Goal: Information Seeking & Learning: Learn about a topic

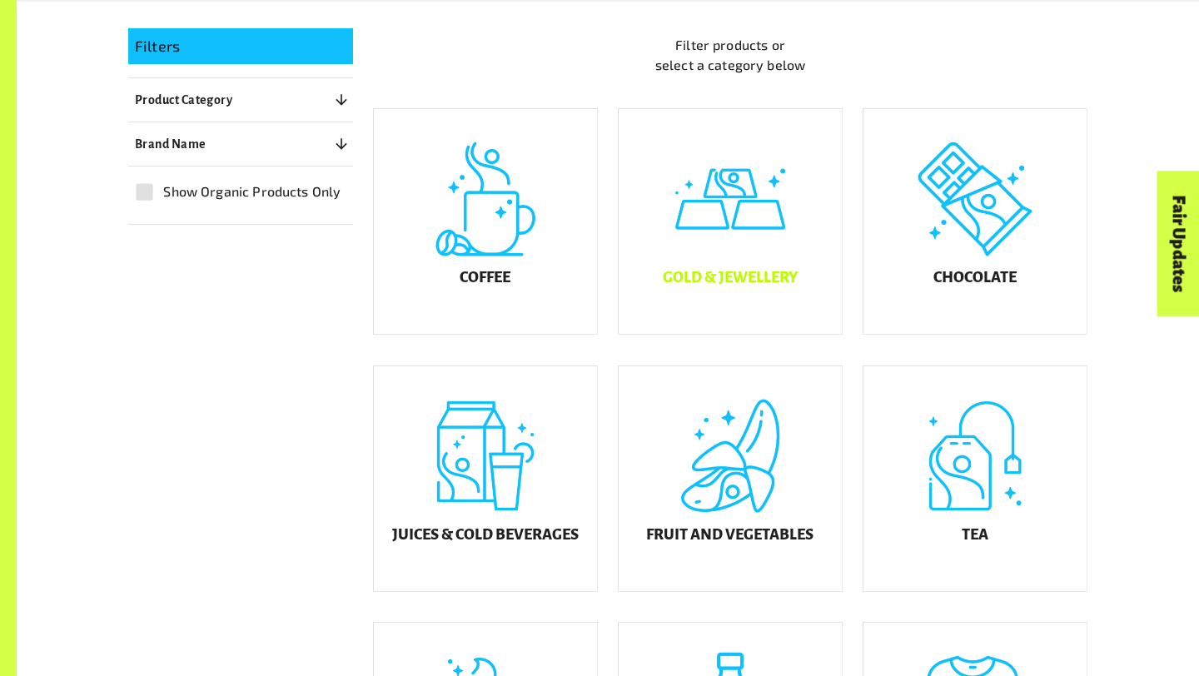
scroll to position [429, 0]
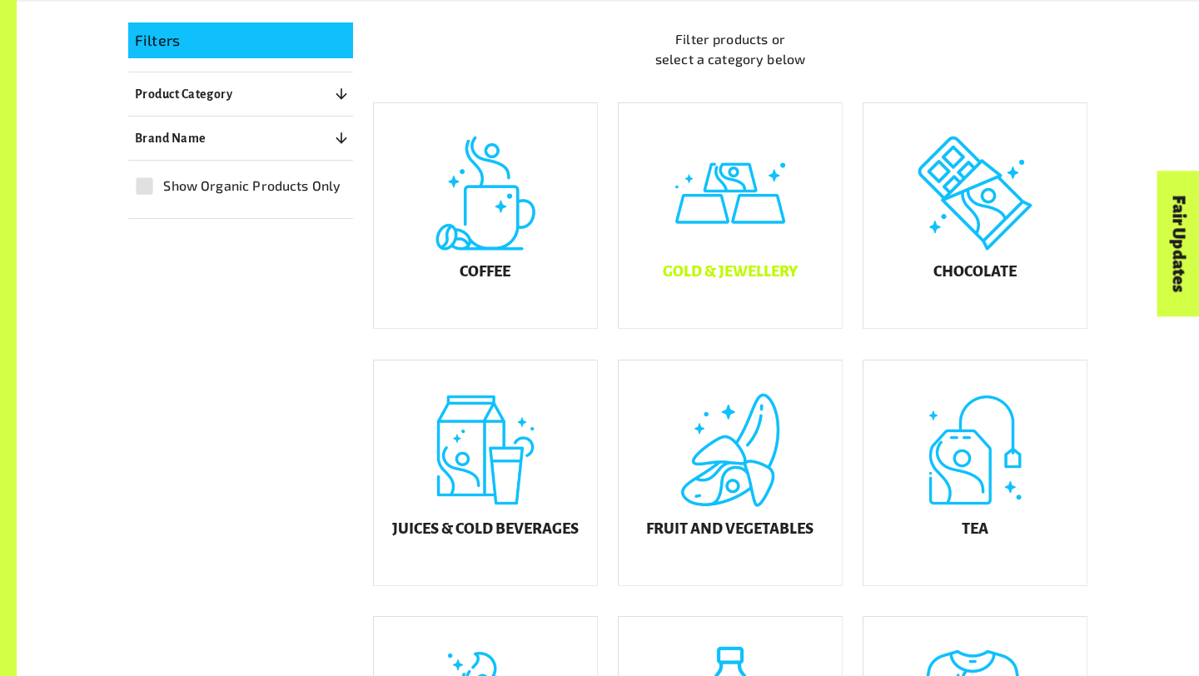
click at [731, 281] on h5 "Gold & Jewellery" at bounding box center [730, 272] width 135 height 17
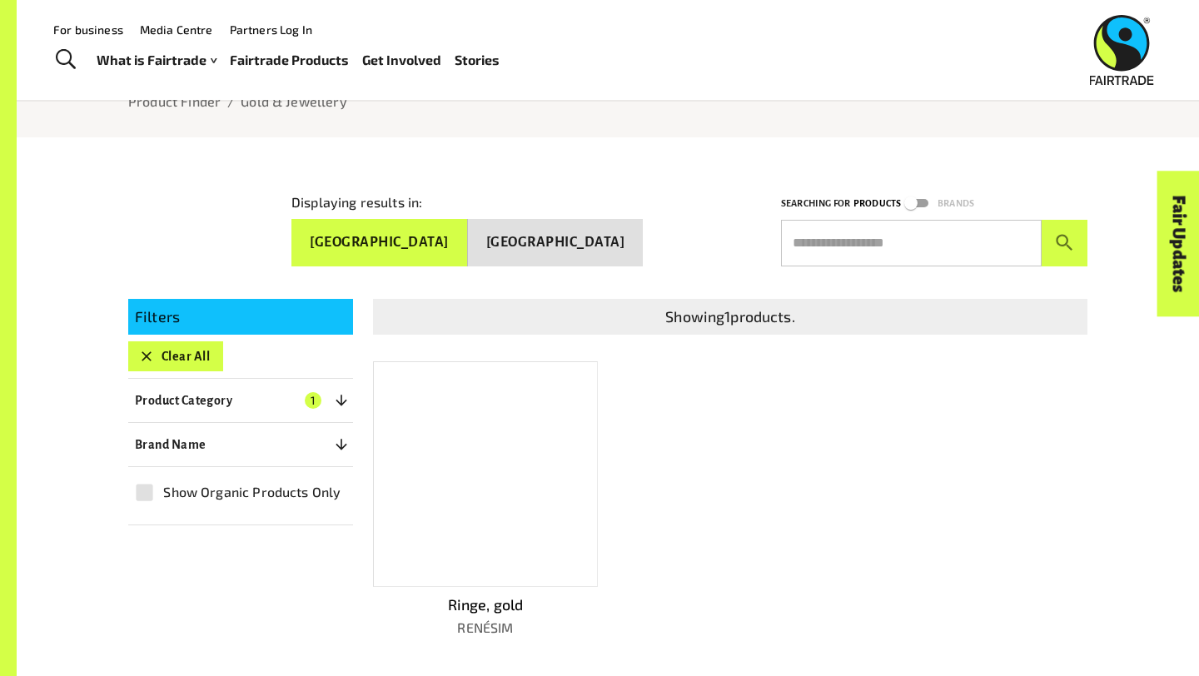
scroll to position [148, 0]
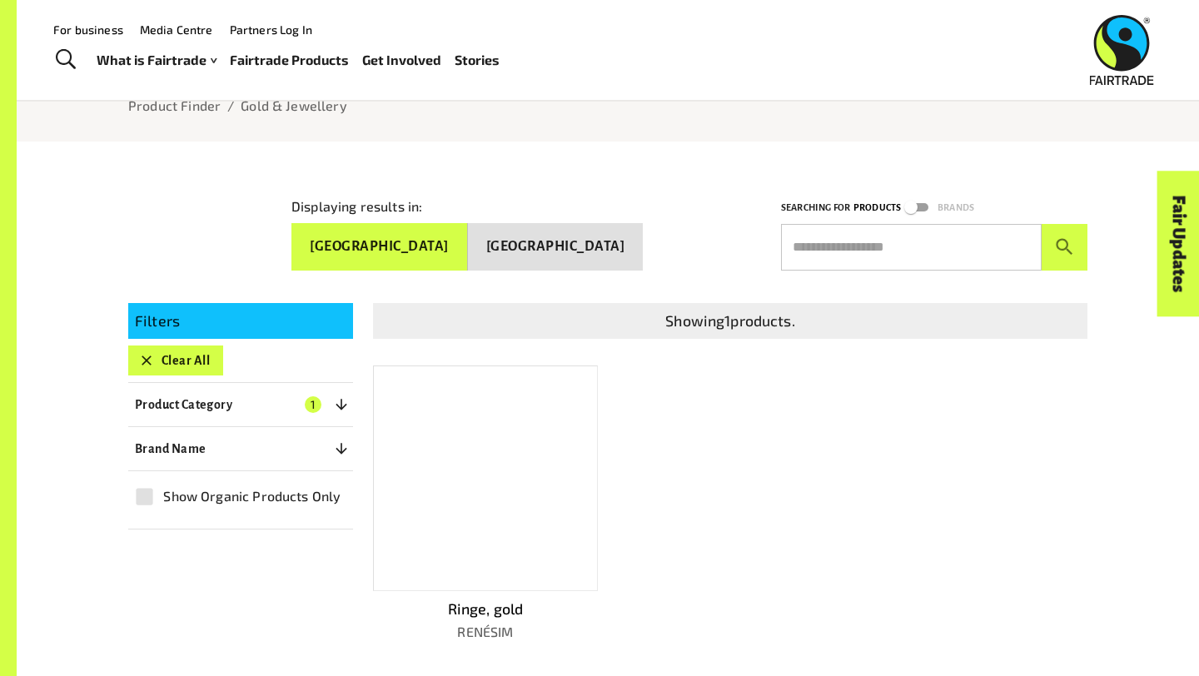
click at [160, 337] on div "Filters Clear All Product Category 1 ​ Coffee Gold & Jewellery Rings Chocolate …" at bounding box center [240, 416] width 225 height 227
click at [146, 356] on icon "button" at bounding box center [147, 361] width 10 height 10
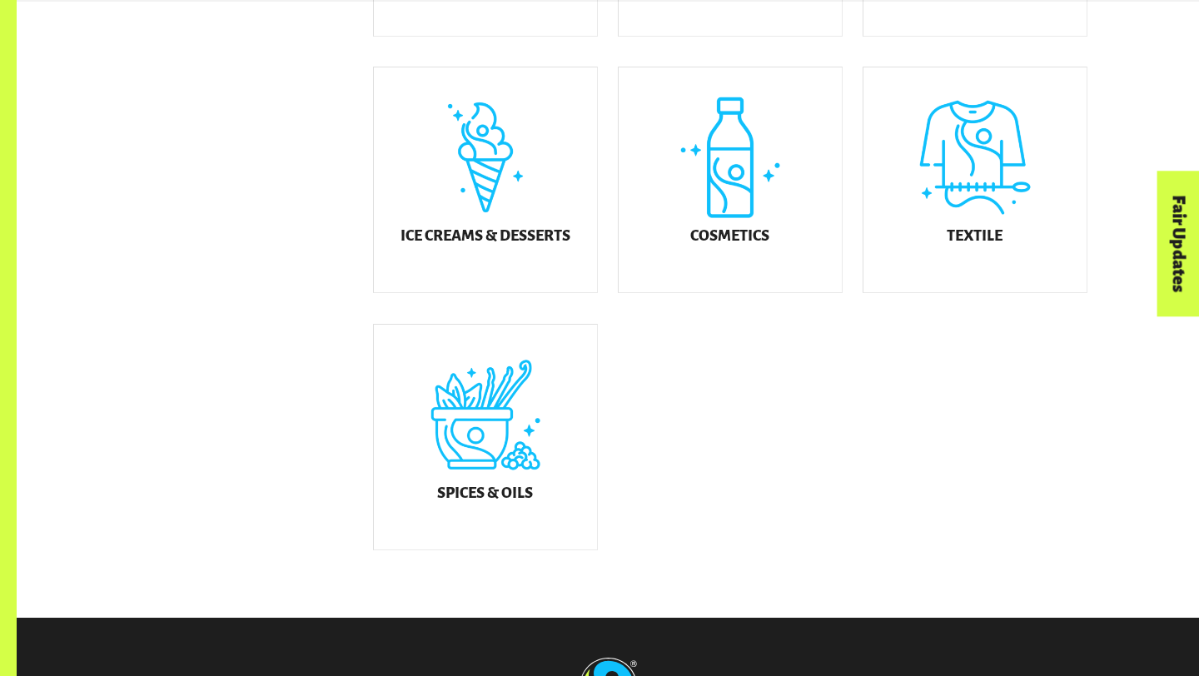
scroll to position [1011, 0]
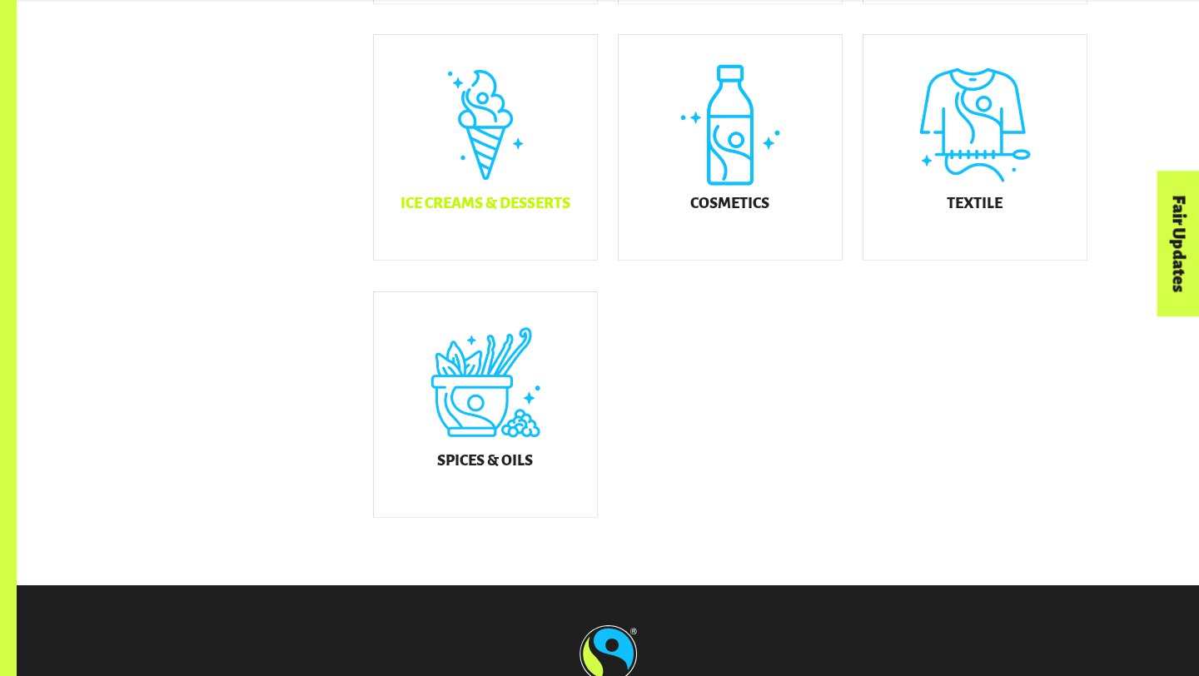
click at [498, 175] on div "Ice Creams & Desserts" at bounding box center [485, 147] width 223 height 225
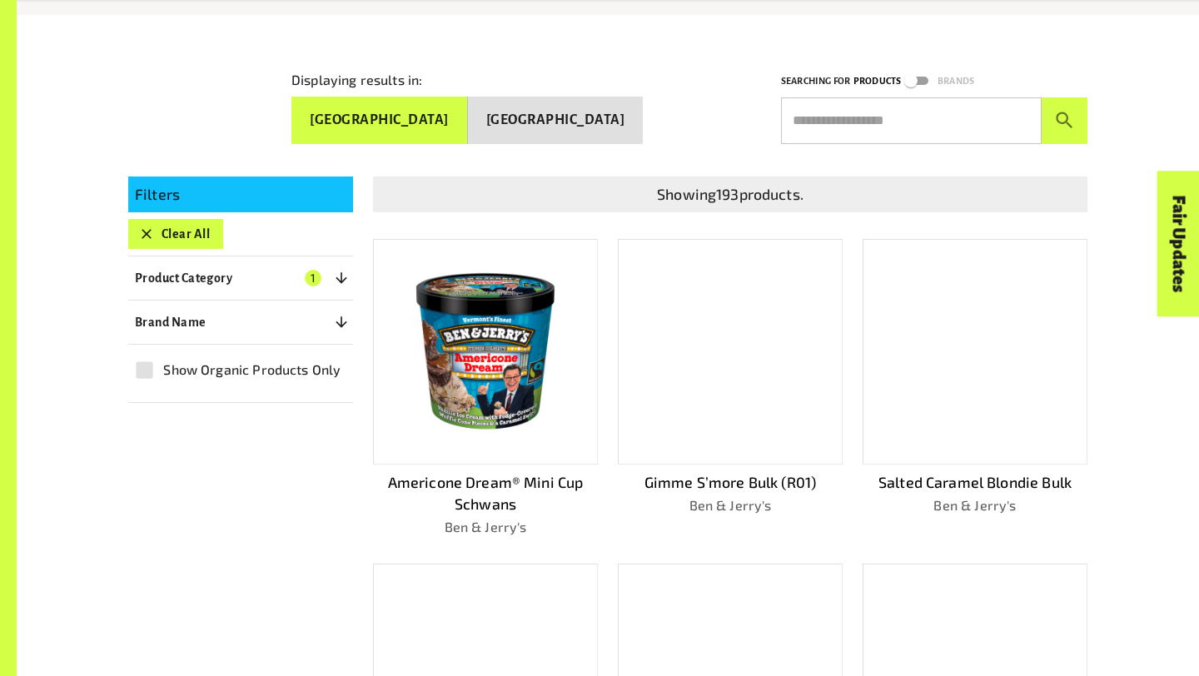
scroll to position [282, 0]
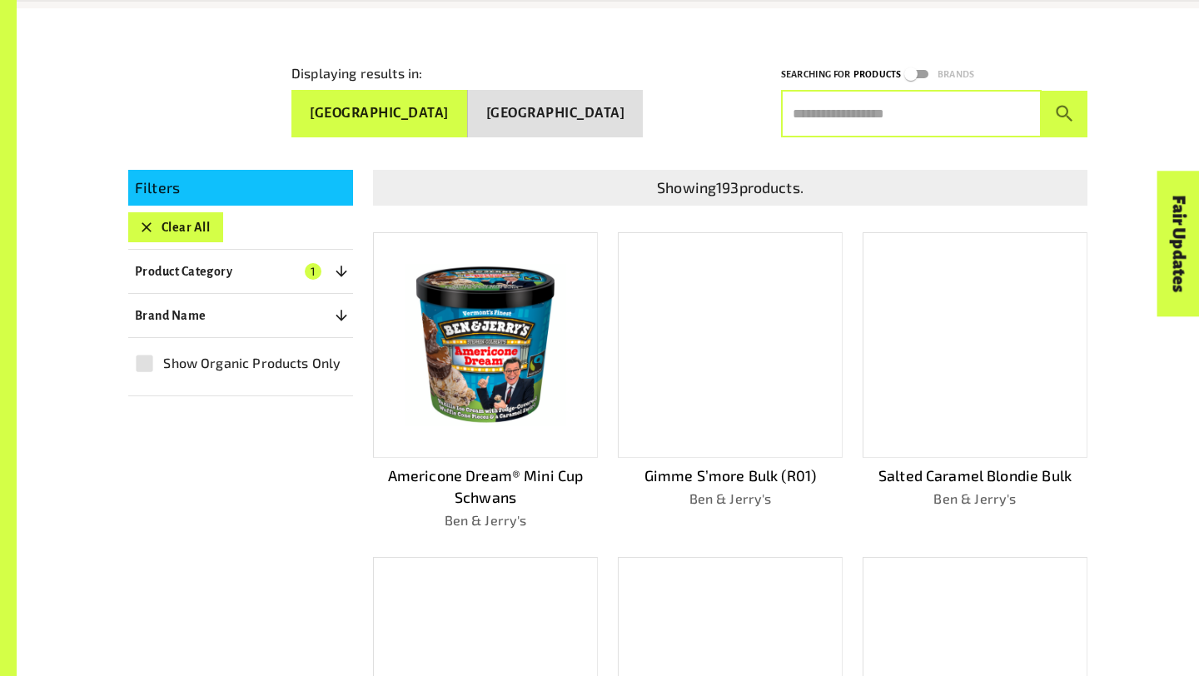
click at [840, 114] on input "text" at bounding box center [911, 114] width 261 height 47
type input "**********"
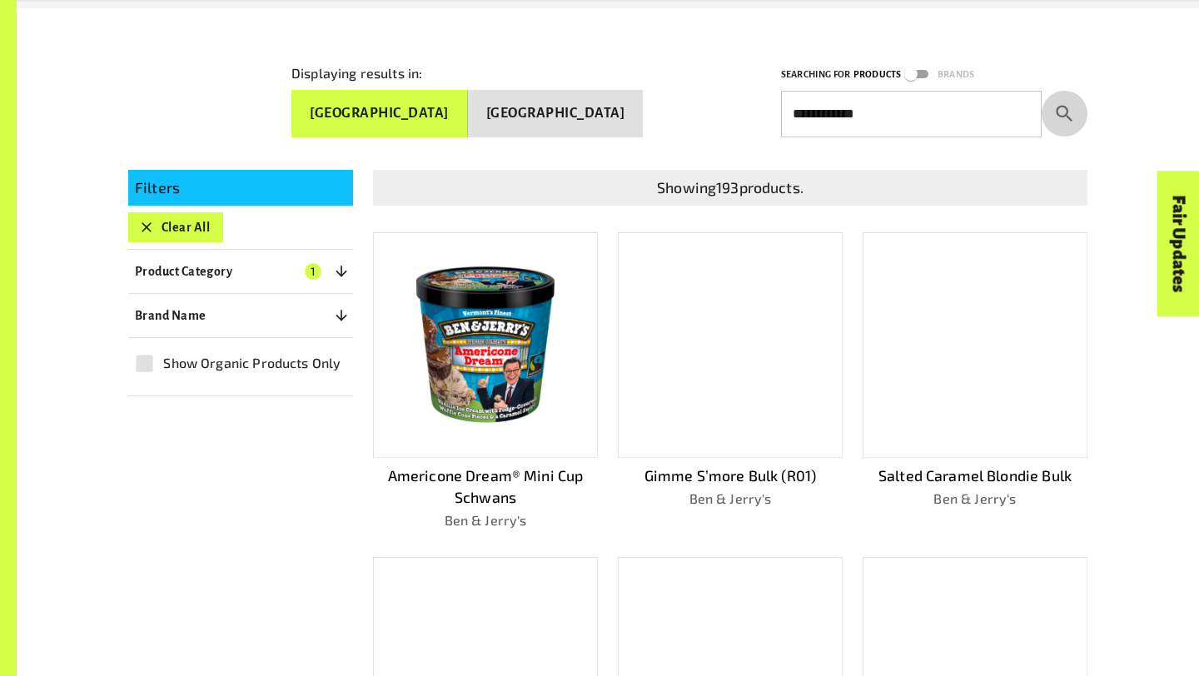
click at [1050, 122] on button "submit" at bounding box center [1065, 114] width 46 height 47
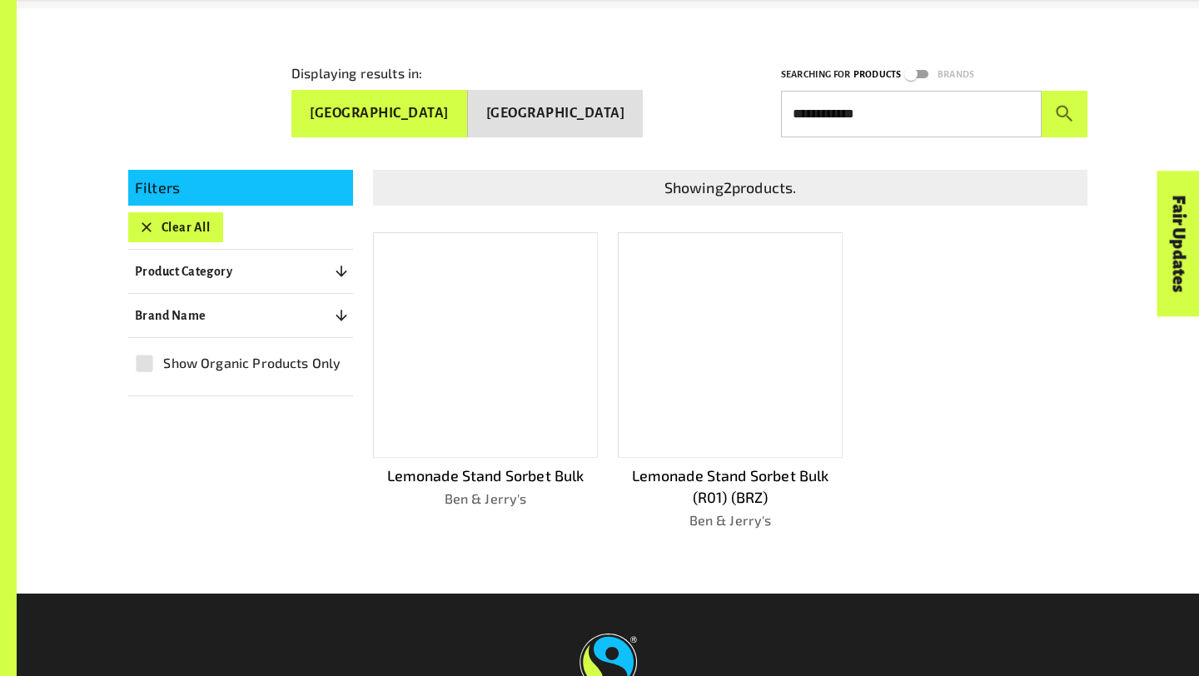
click at [529, 453] on div "Lemonade Stand Sorbet Bulk Ben & Jerry's" at bounding box center [485, 381] width 225 height 299
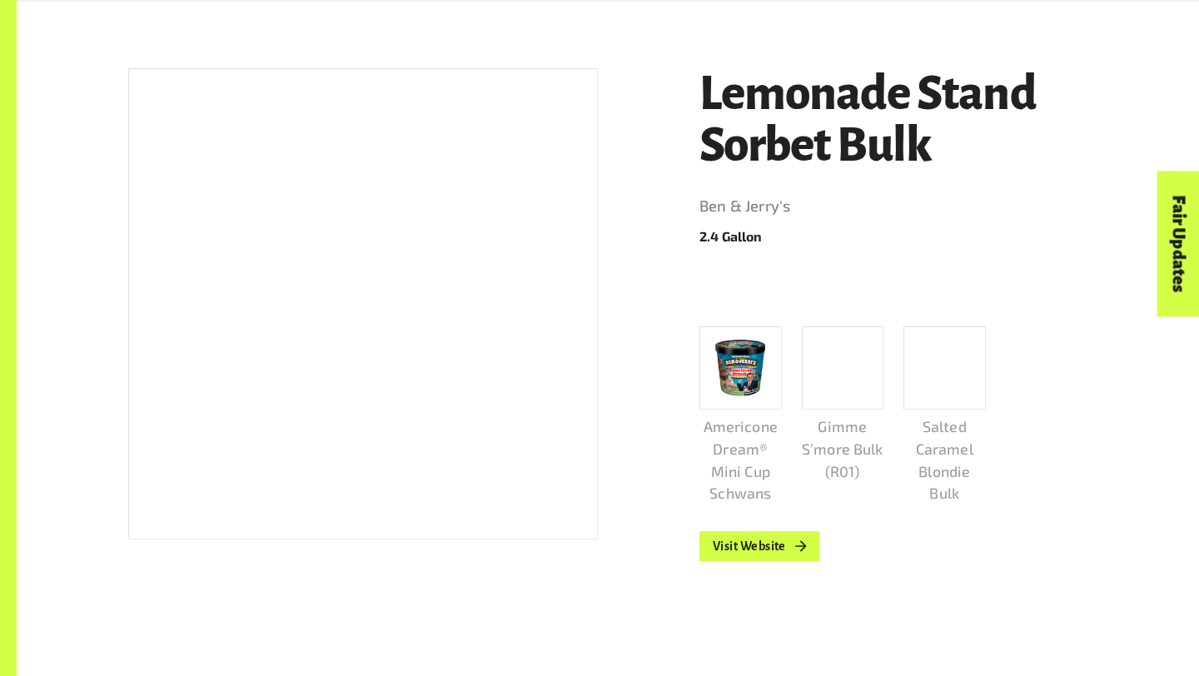
click at [717, 563] on div "Lemonade Stand Sorbet Bulk Ben & Jerry's 2.4 Gallon Americone Dream® Mini Cup S…" at bounding box center [884, 344] width 408 height 593
click at [740, 544] on link "Visit Website" at bounding box center [760, 546] width 120 height 30
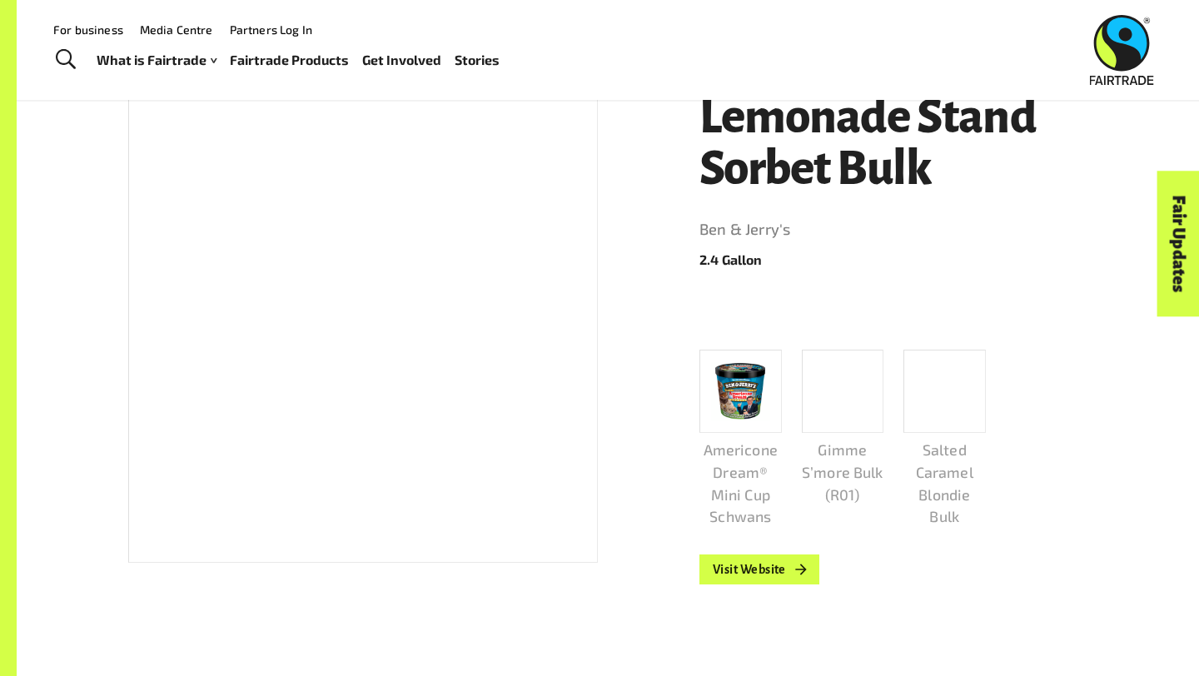
scroll to position [268, 0]
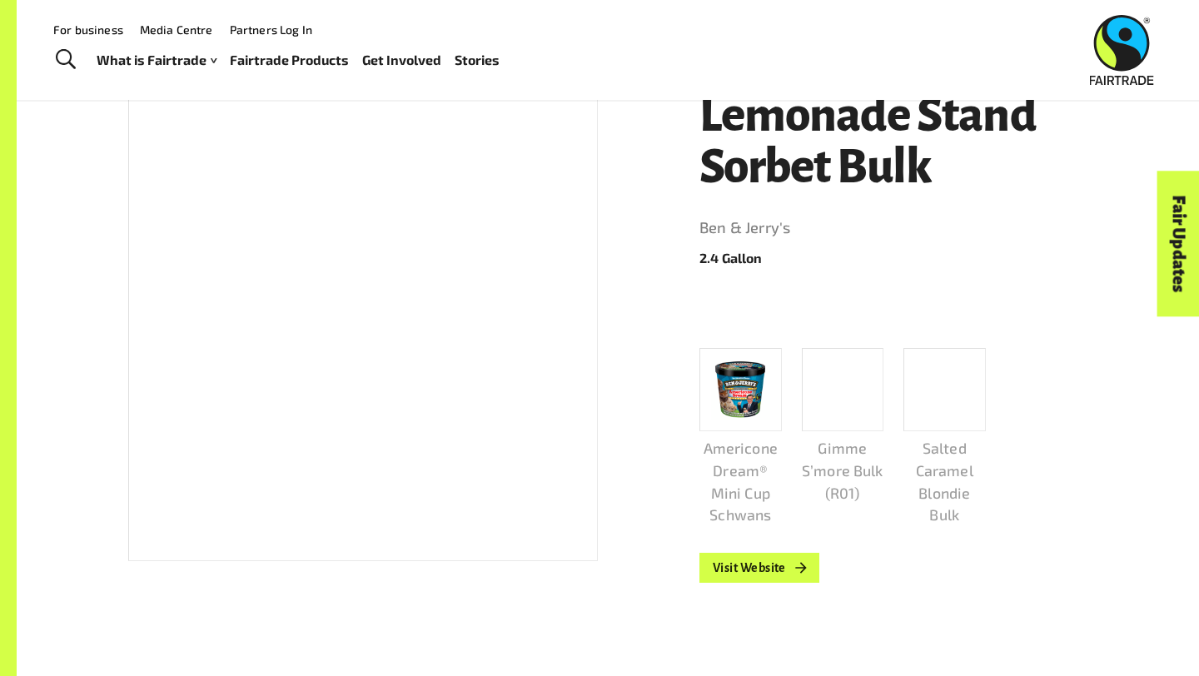
drag, startPoint x: 152, startPoint y: 362, endPoint x: 164, endPoint y: 362, distance: 11.7
click at [152, 362] on div at bounding box center [363, 325] width 470 height 471
click at [162, 362] on div at bounding box center [363, 325] width 470 height 471
click at [162, 360] on div at bounding box center [363, 325] width 470 height 471
click at [163, 360] on div at bounding box center [363, 325] width 470 height 471
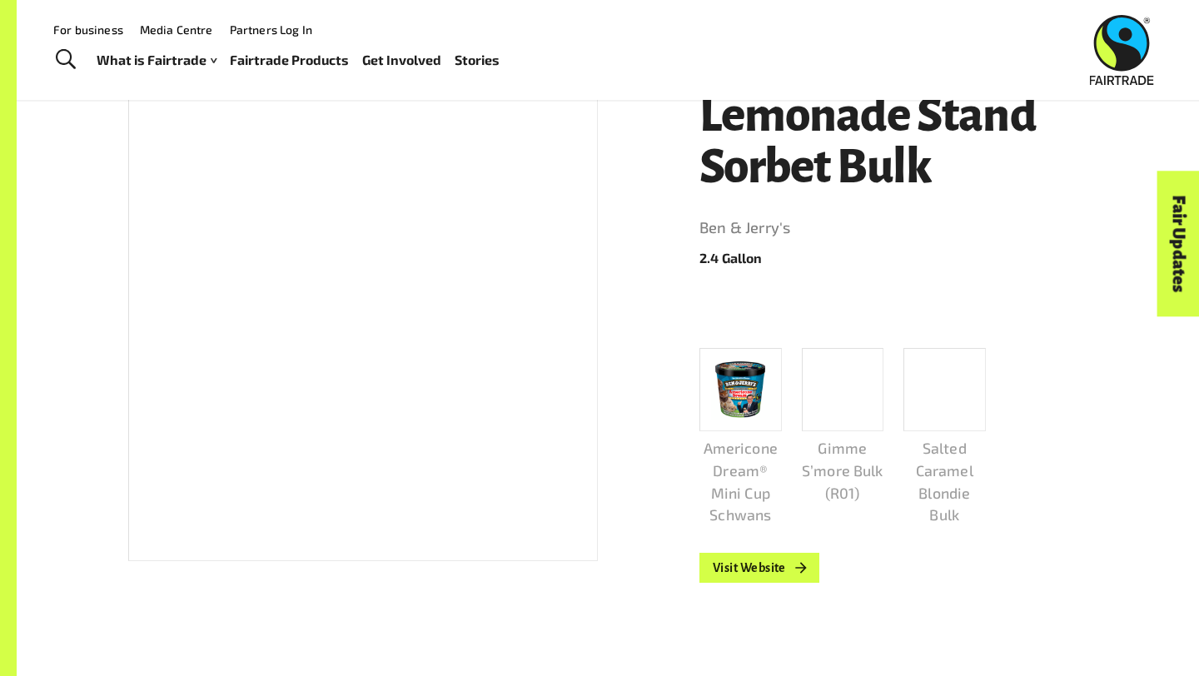
drag, startPoint x: 164, startPoint y: 360, endPoint x: 207, endPoint y: 352, distance: 44.1
click at [180, 356] on div at bounding box center [363, 325] width 470 height 471
click at [228, 352] on div at bounding box center [363, 325] width 470 height 471
click at [225, 352] on div at bounding box center [363, 325] width 470 height 471
click at [224, 352] on div at bounding box center [363, 325] width 470 height 471
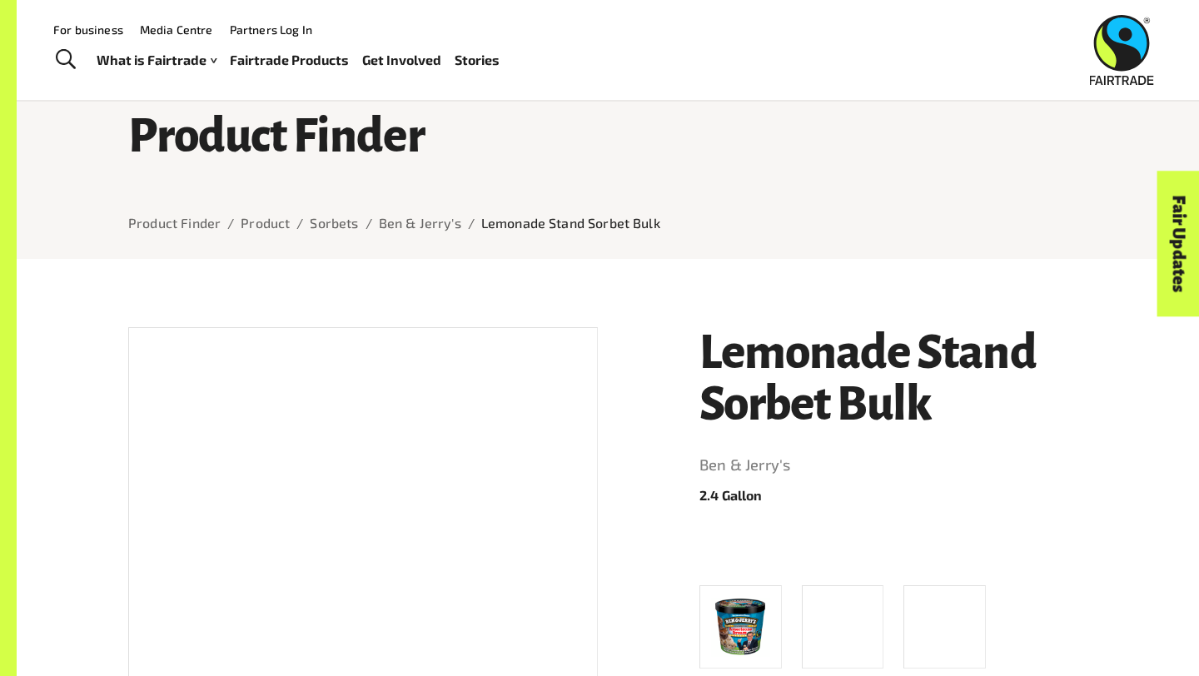
scroll to position [17, 0]
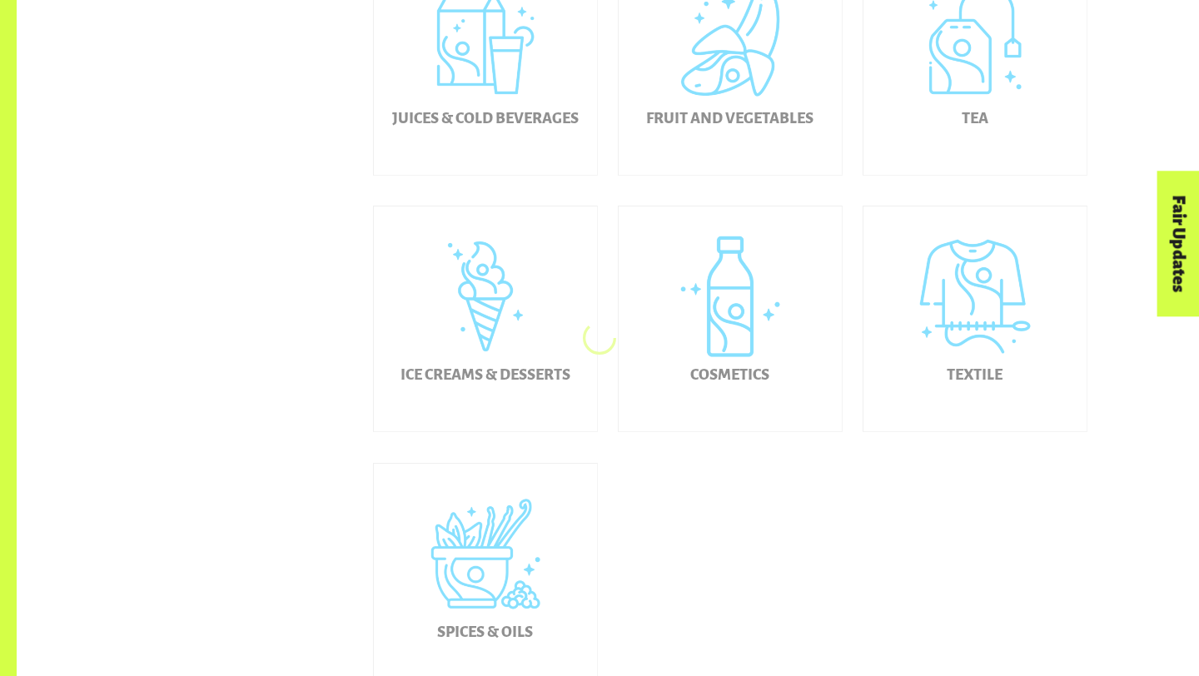
scroll to position [1011, 0]
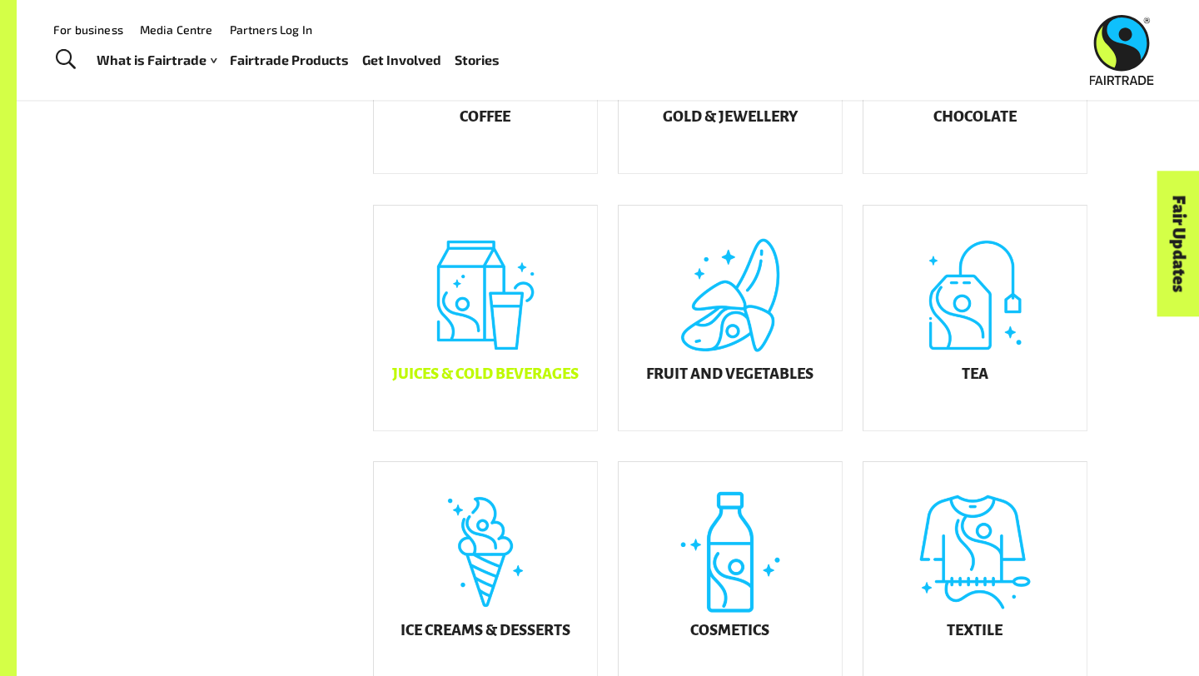
click at [464, 309] on div "Juices & Cold Beverages" at bounding box center [485, 318] width 223 height 225
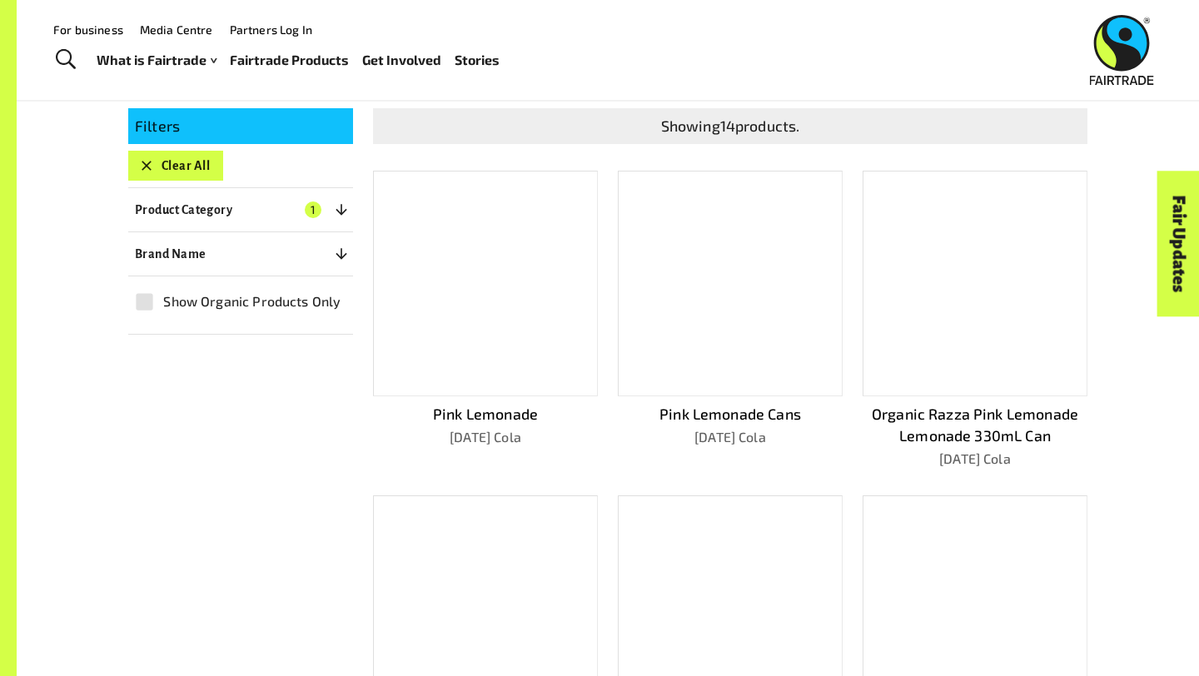
scroll to position [290, 0]
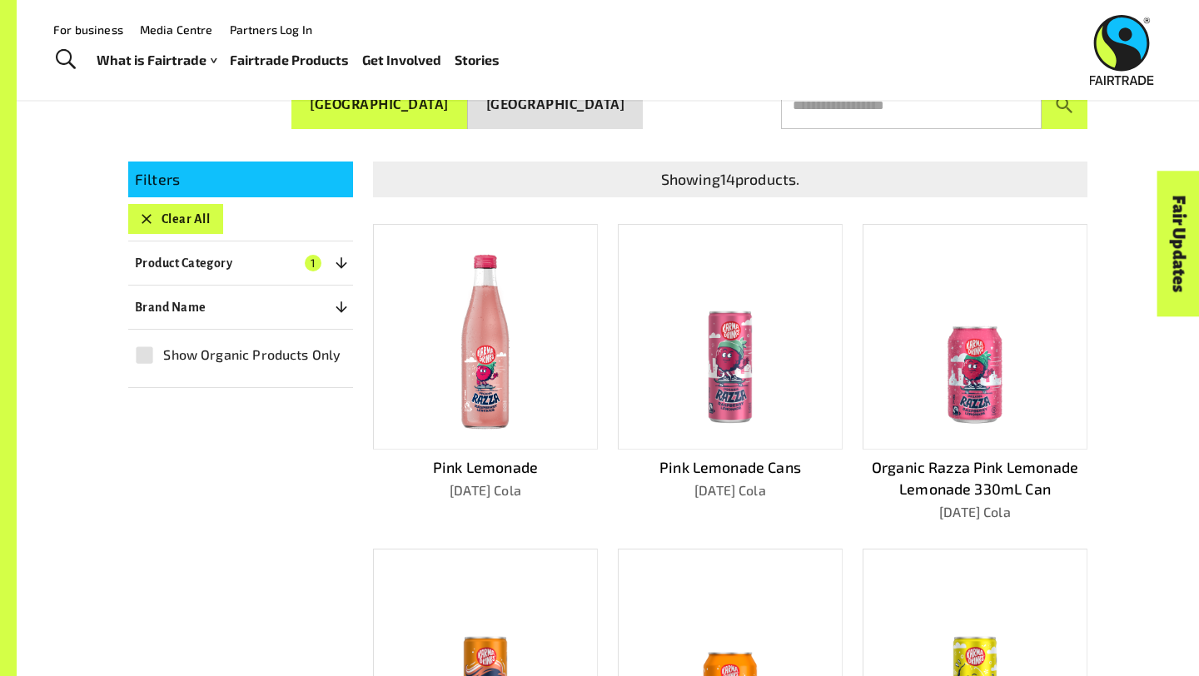
click at [714, 438] on div at bounding box center [730, 337] width 225 height 227
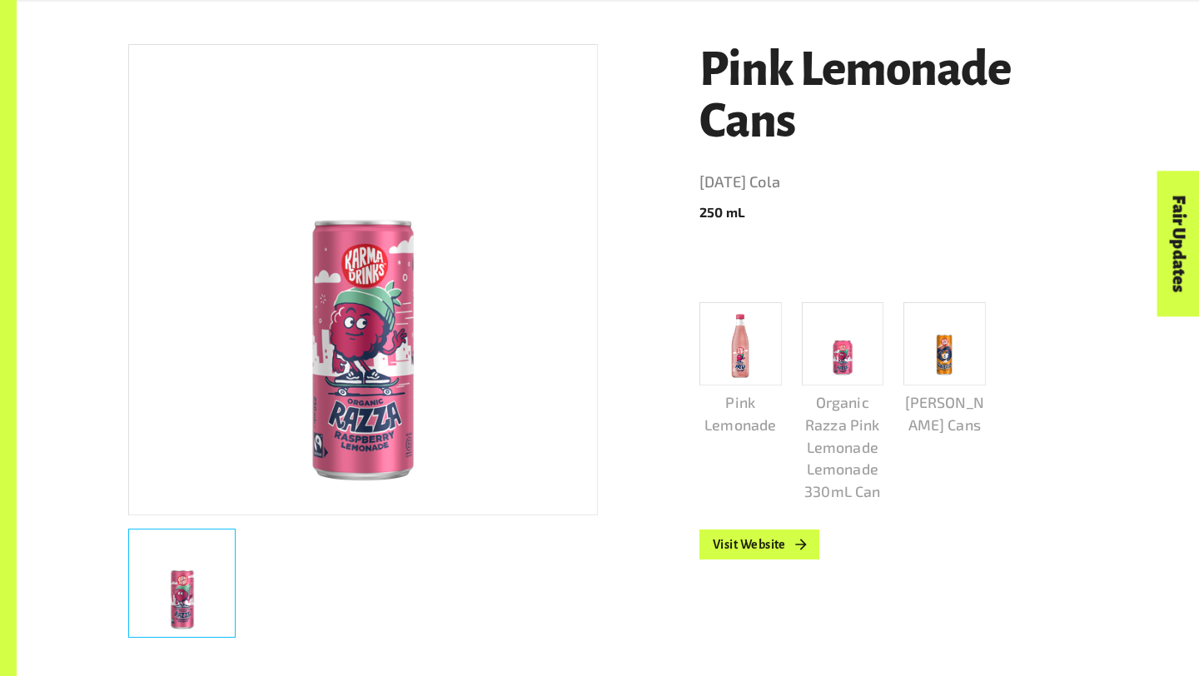
scroll to position [441, 0]
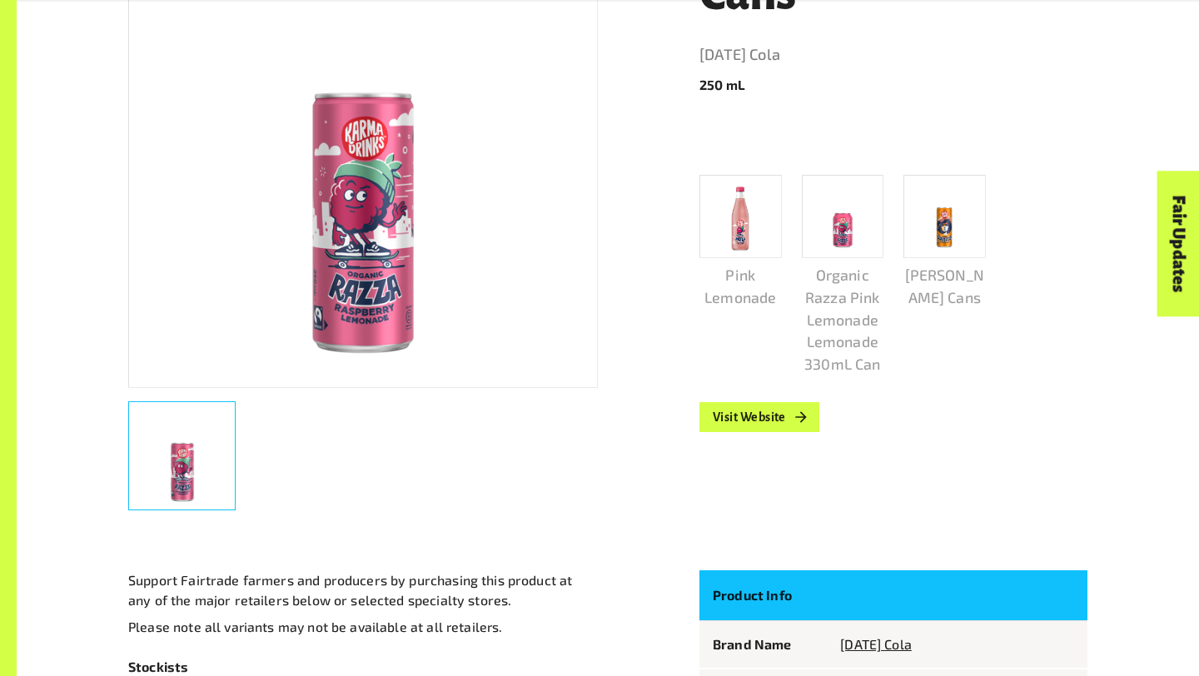
click at [722, 436] on div "Pink Lemonade Cans [DATE] Cola 250 mL Pink Lemonade Organic Razza Pink Lemonade…" at bounding box center [884, 210] width 408 height 627
click at [738, 416] on link "Visit Website" at bounding box center [760, 417] width 120 height 30
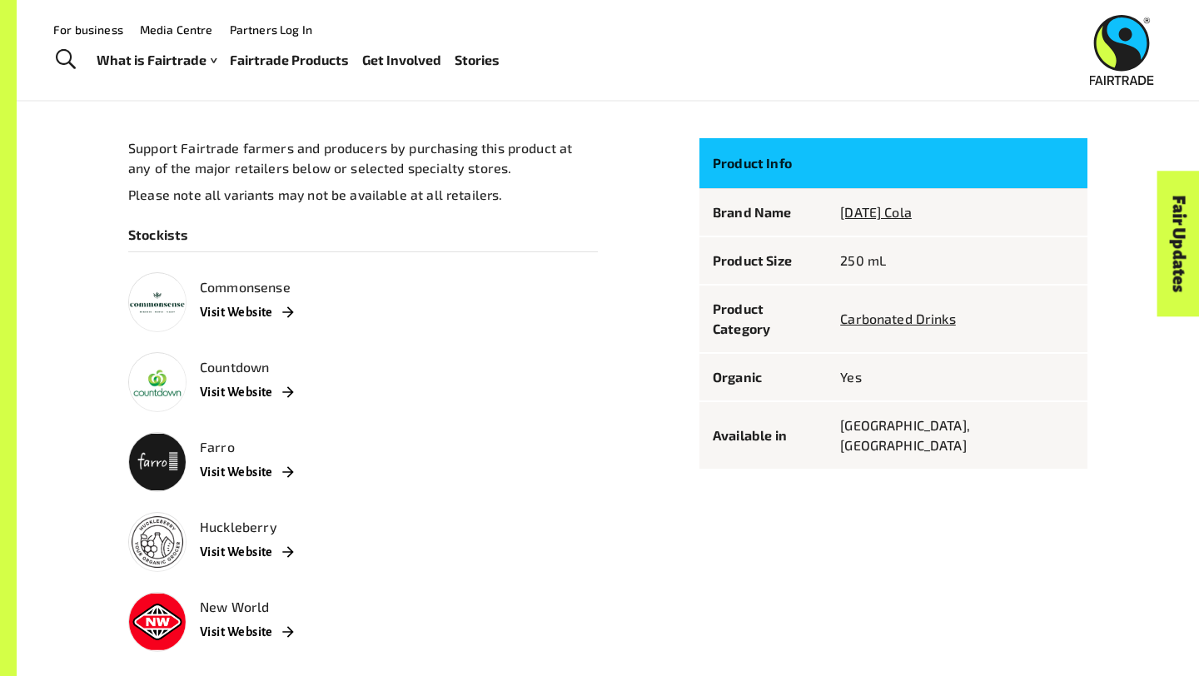
scroll to position [870, 0]
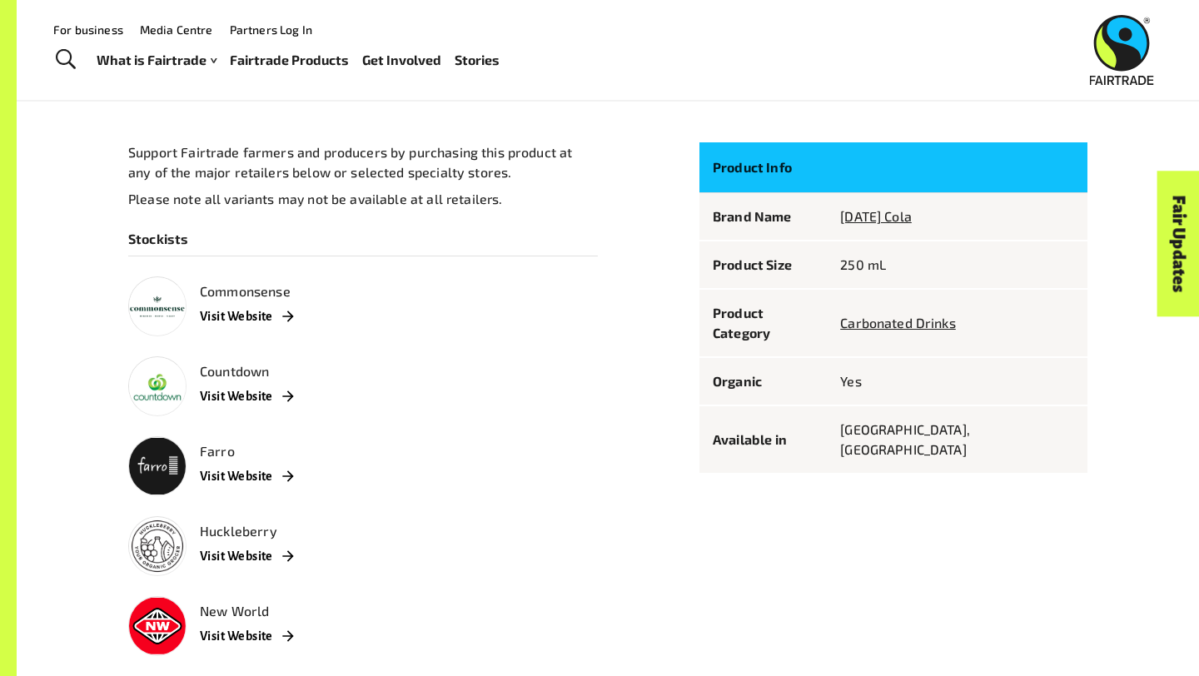
click at [160, 402] on img at bounding box center [157, 386] width 57 height 57
click at [272, 396] on link "Visit Website" at bounding box center [246, 396] width 93 height 30
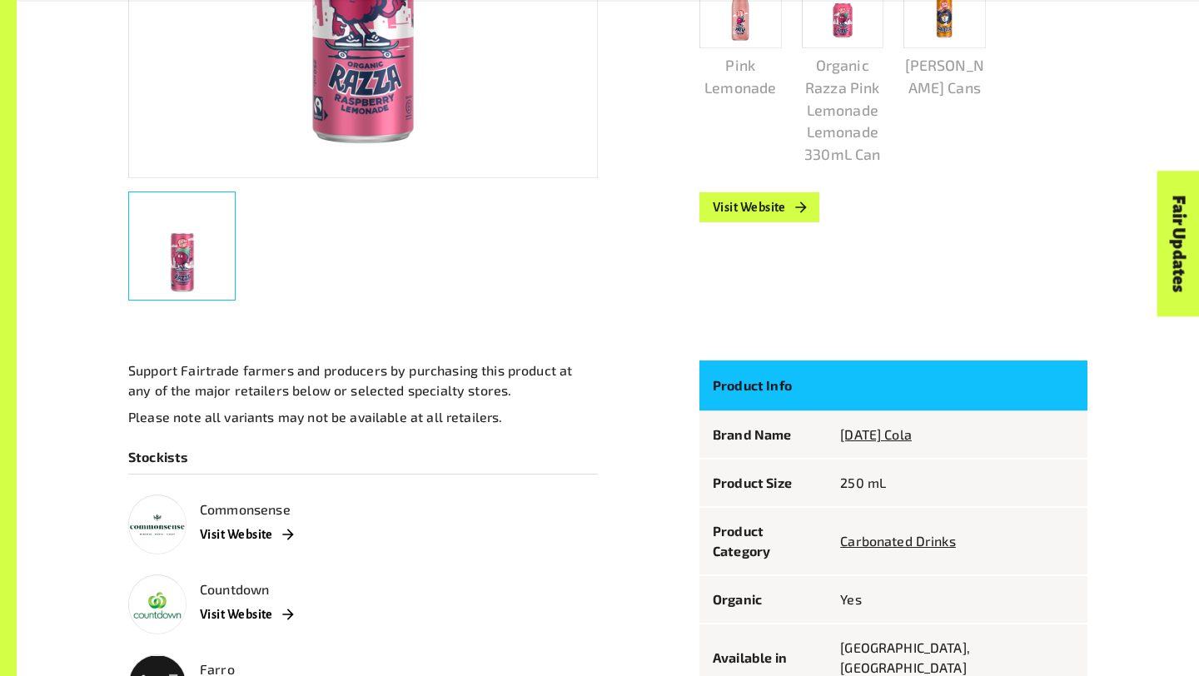
scroll to position [626, 0]
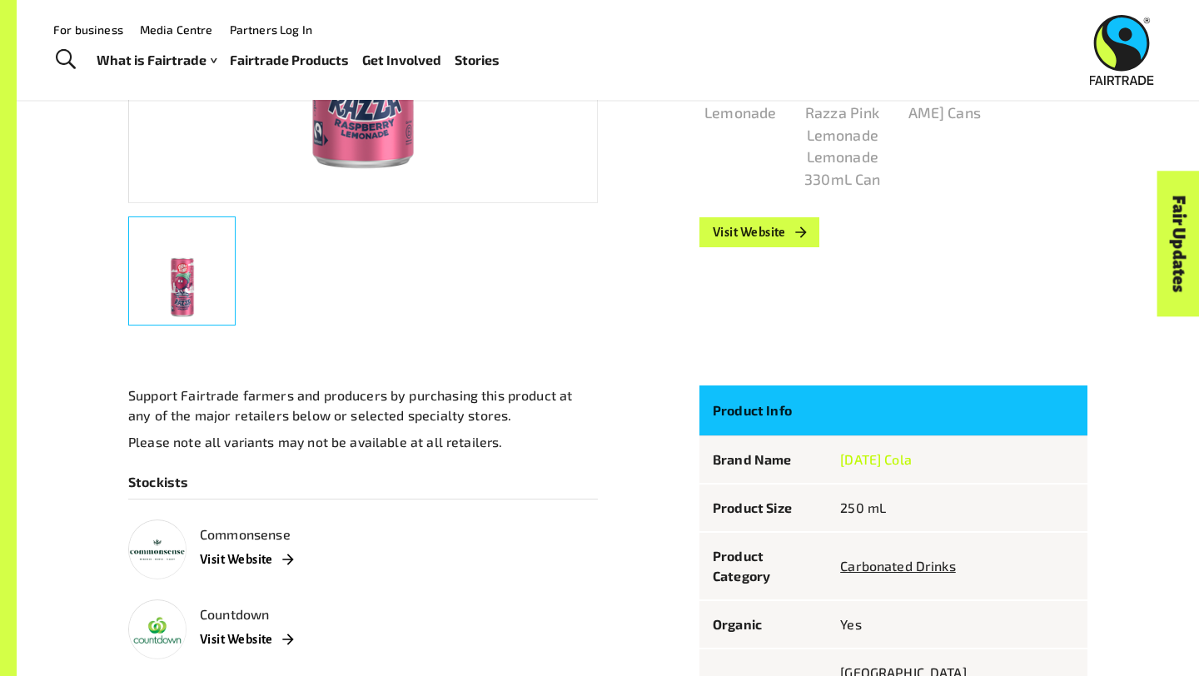
click at [910, 461] on link "[DATE] Cola" at bounding box center [876, 459] width 72 height 16
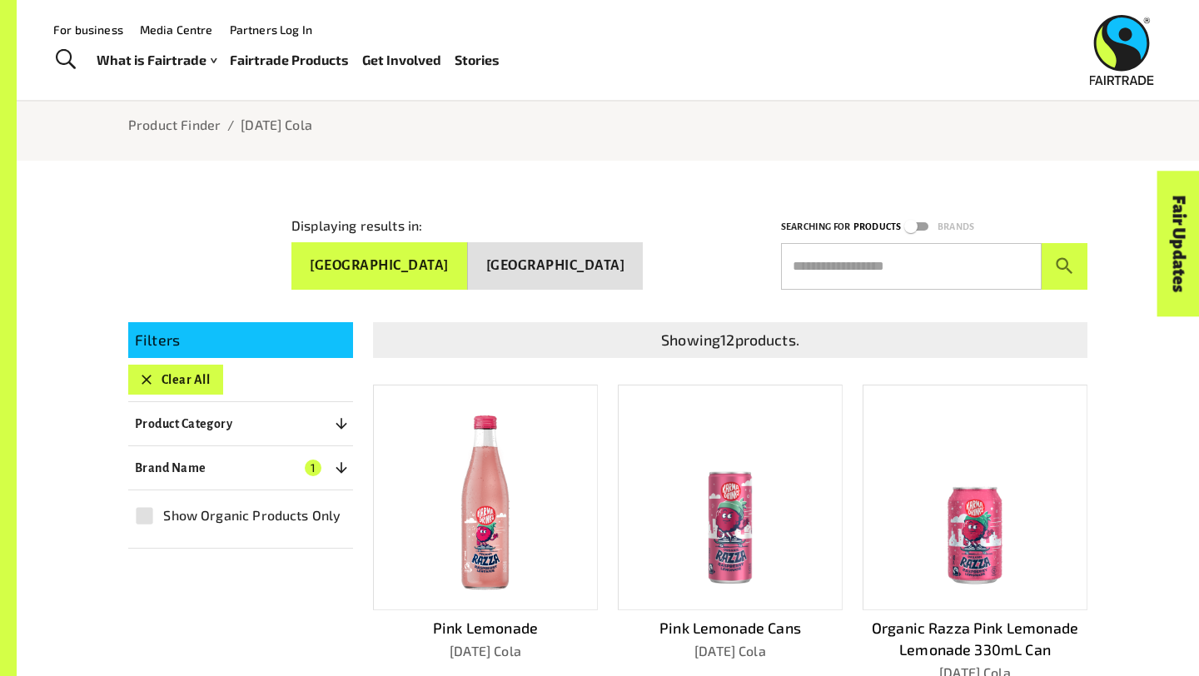
scroll to position [133, 0]
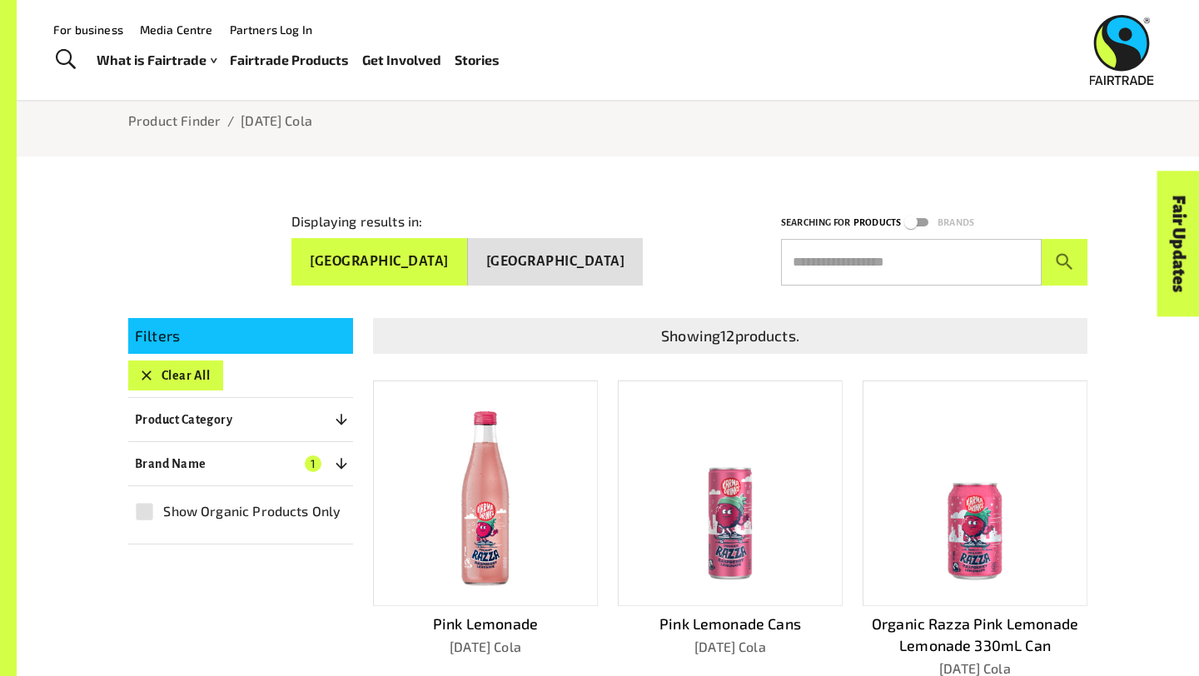
click at [752, 542] on img at bounding box center [730, 493] width 201 height 201
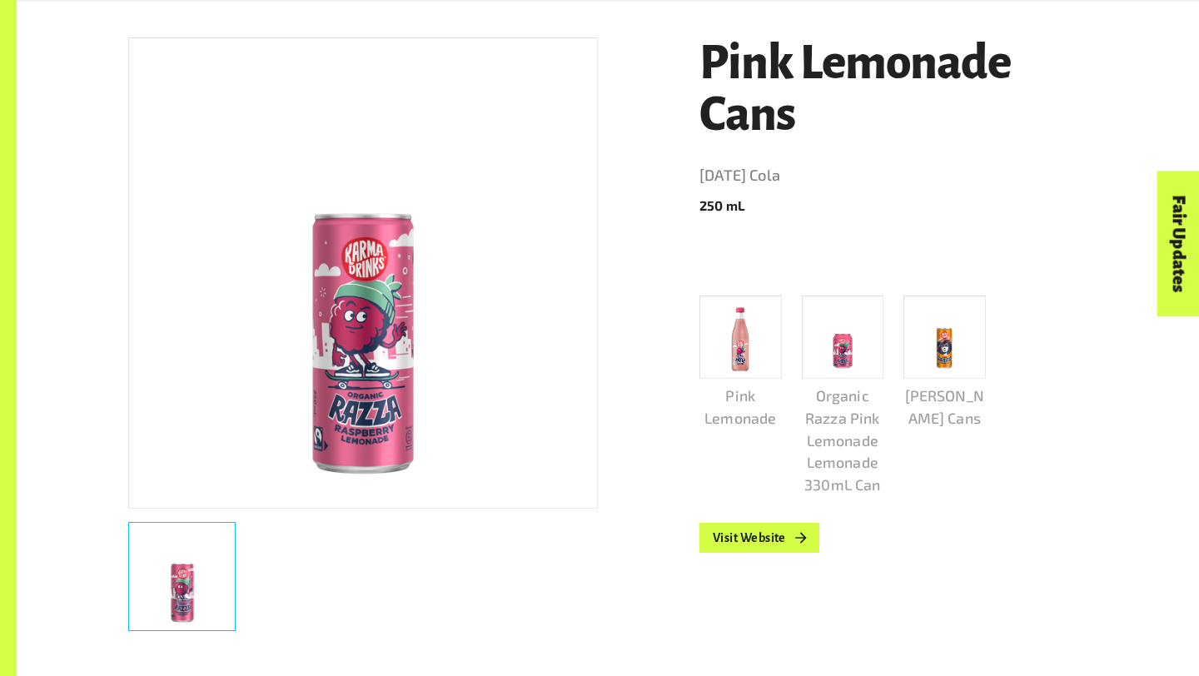
scroll to position [336, 0]
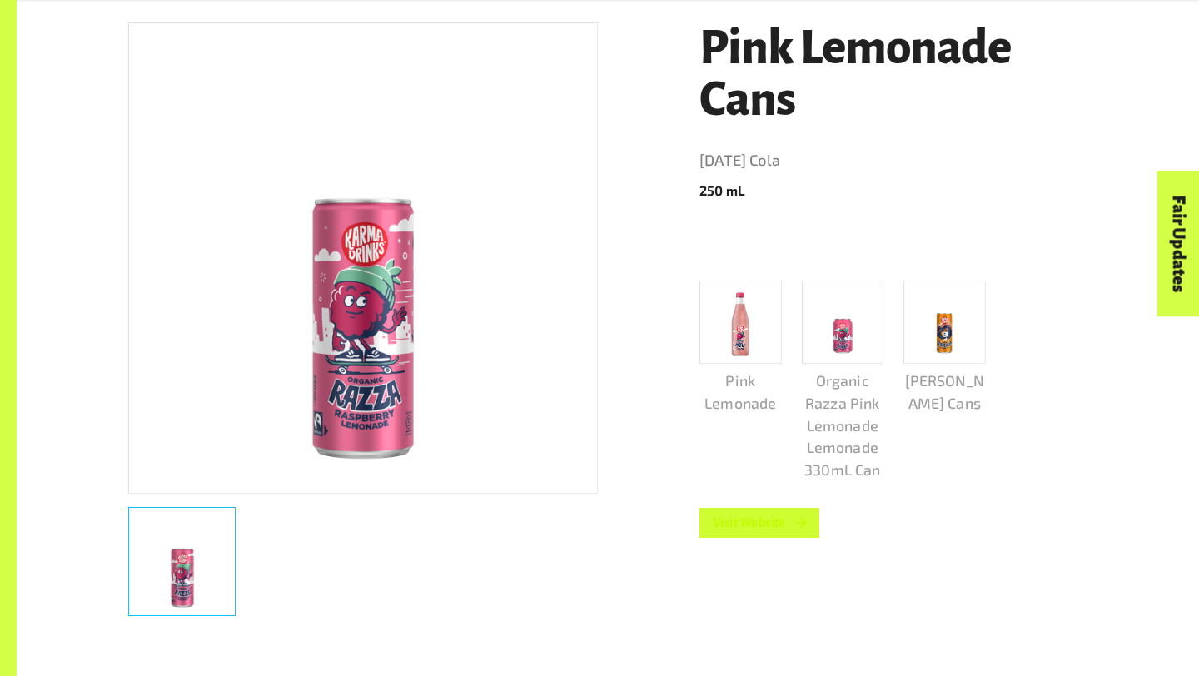
click at [748, 513] on link "Visit Website" at bounding box center [760, 523] width 120 height 30
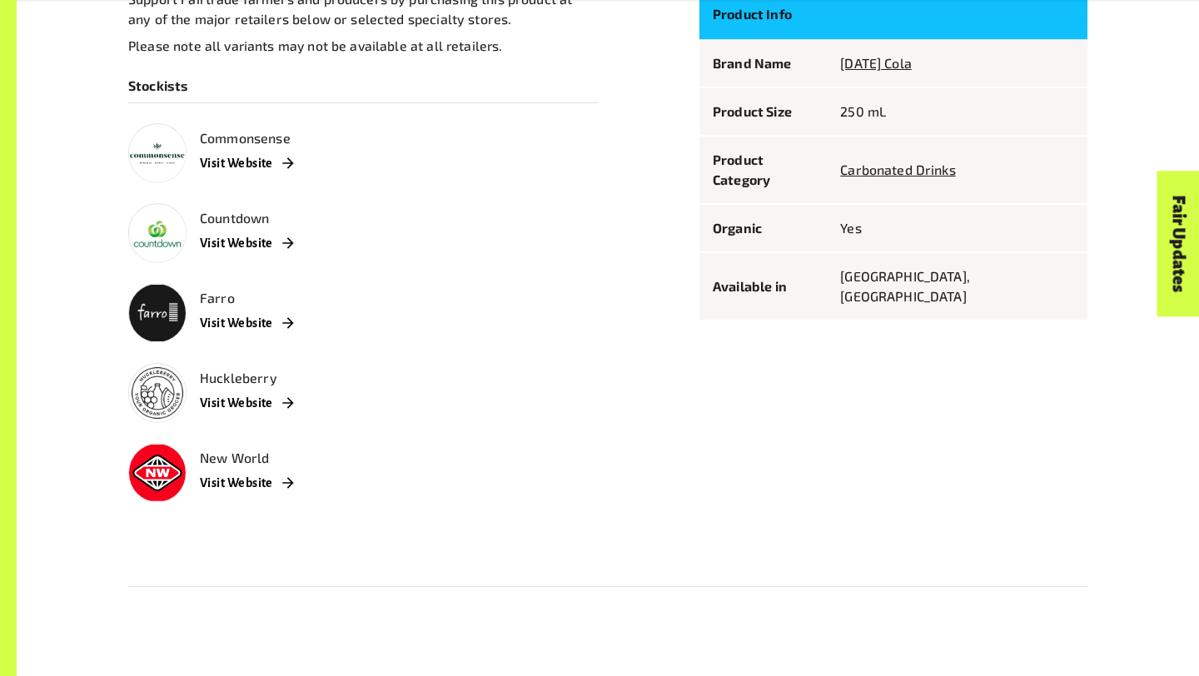
scroll to position [1028, 0]
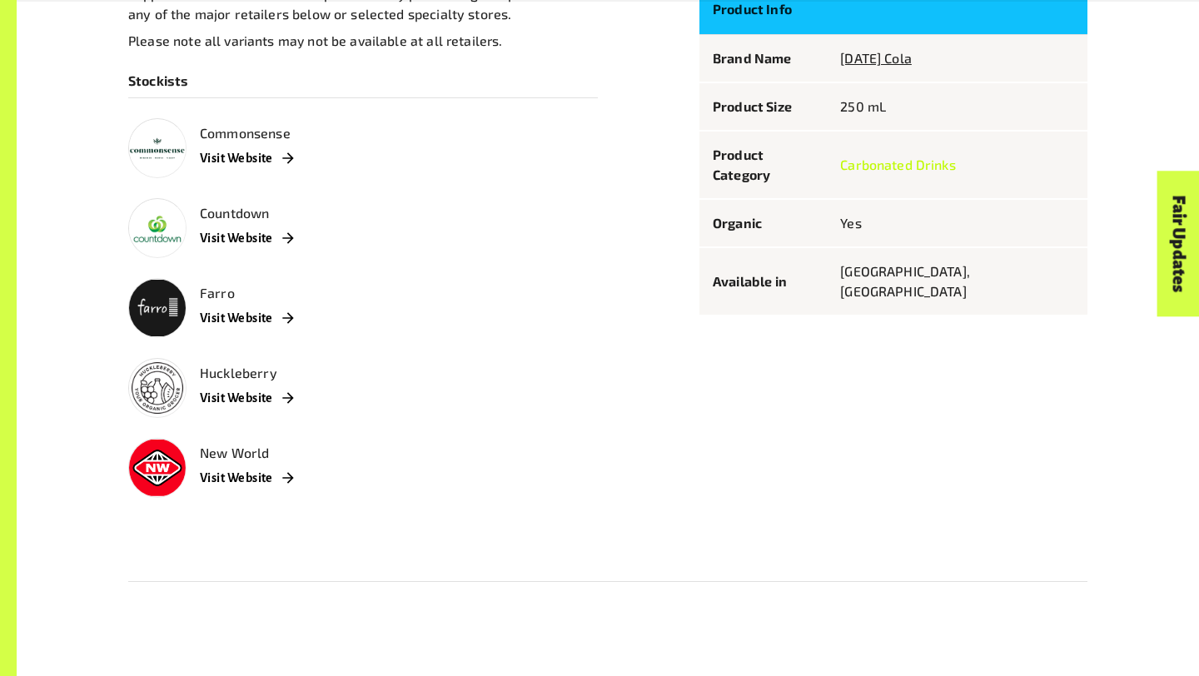
click at [907, 157] on link "Carbonated Drinks" at bounding box center [898, 165] width 116 height 16
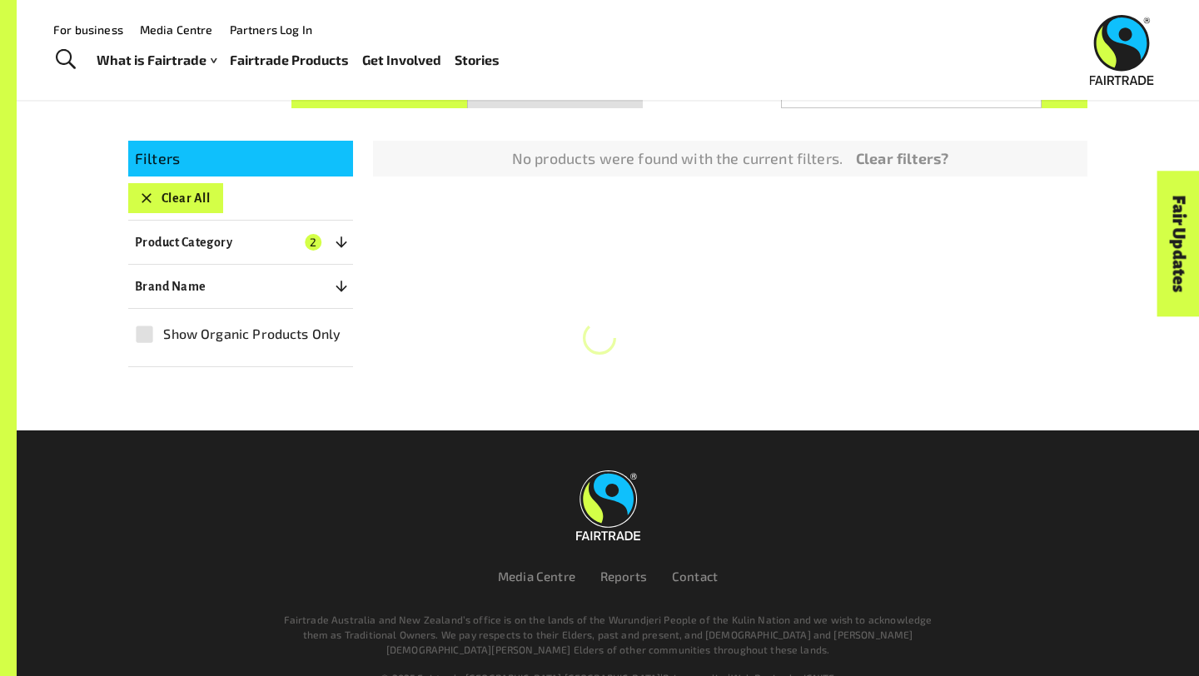
scroll to position [290, 0]
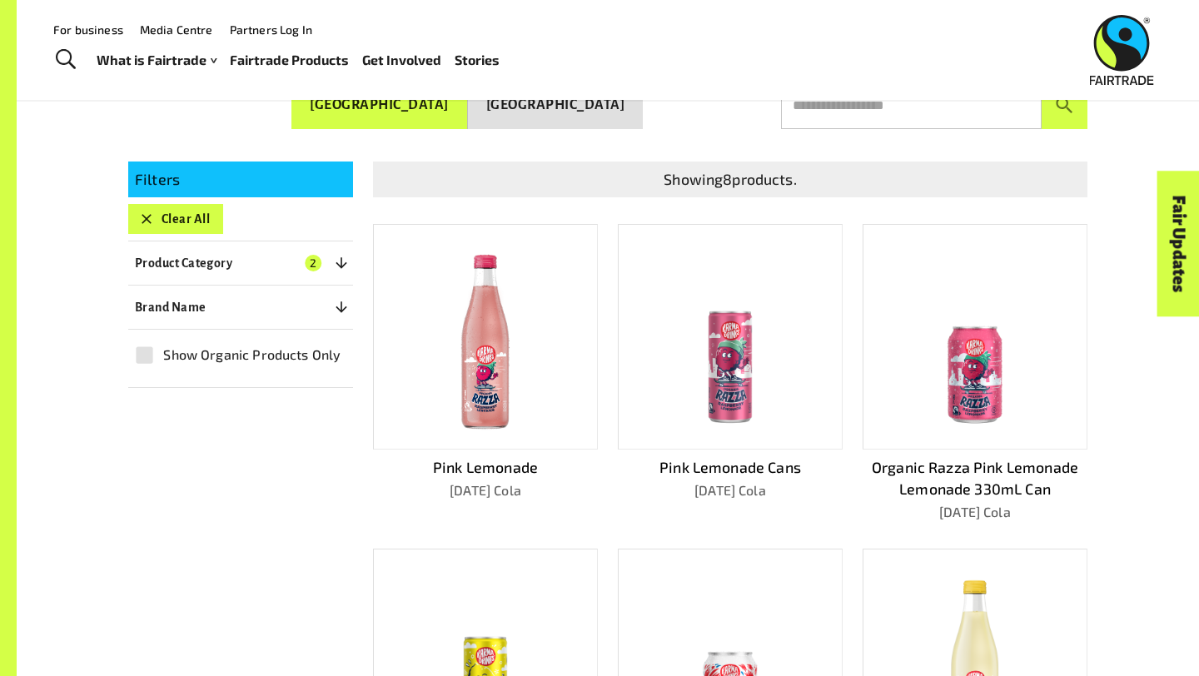
click at [728, 442] on div at bounding box center [730, 337] width 225 height 227
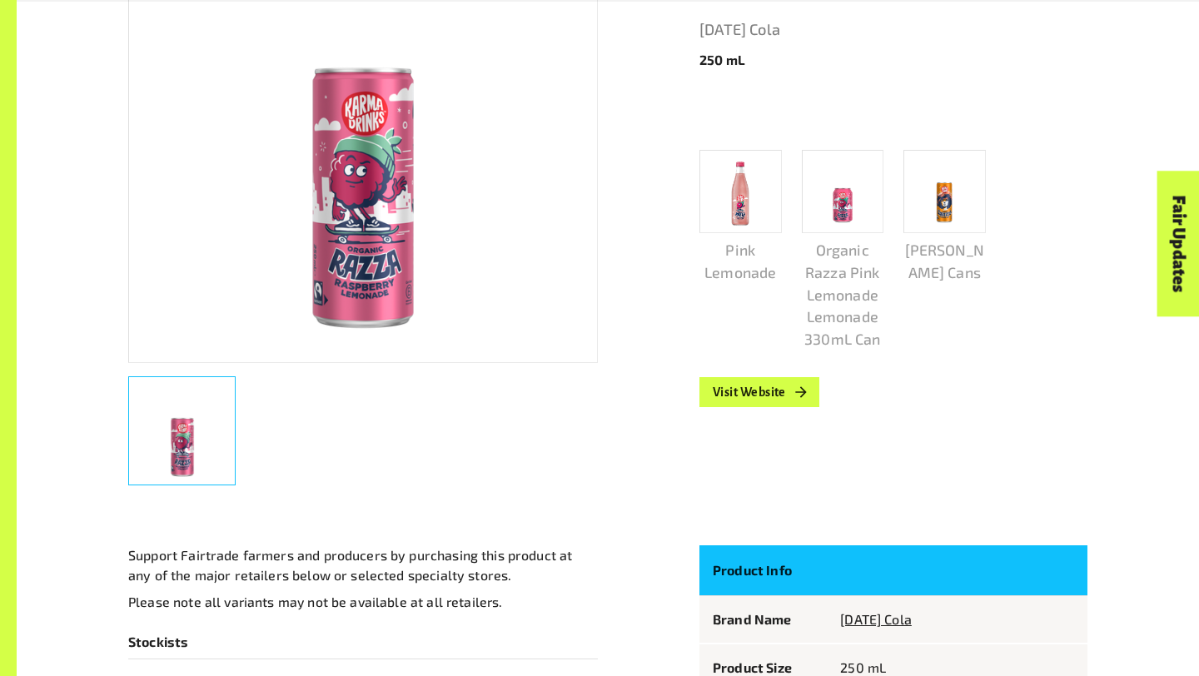
scroll to position [469, 0]
